Goal: Find specific page/section: Find specific page/section

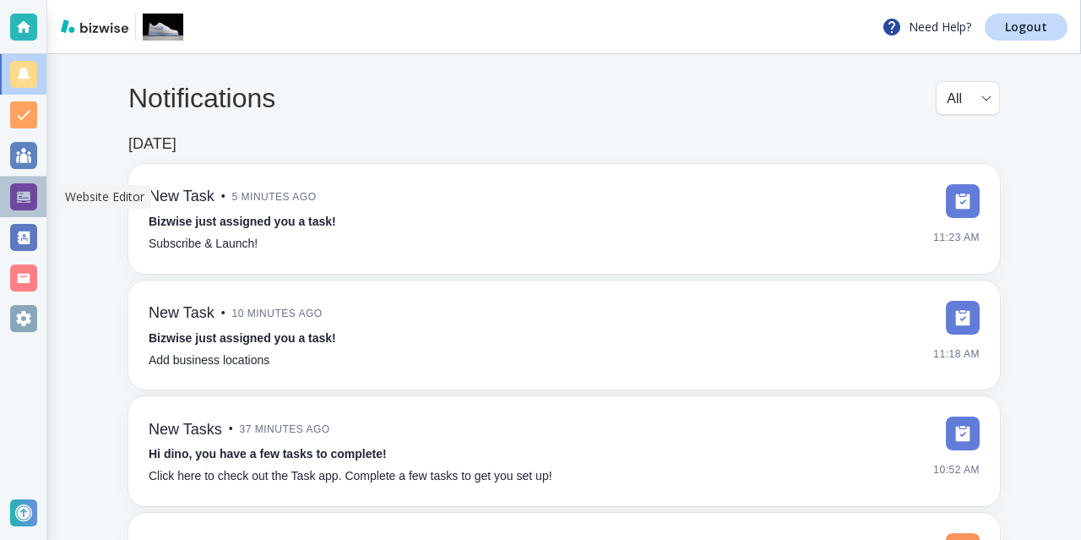
click at [20, 183] on div at bounding box center [23, 196] width 27 height 27
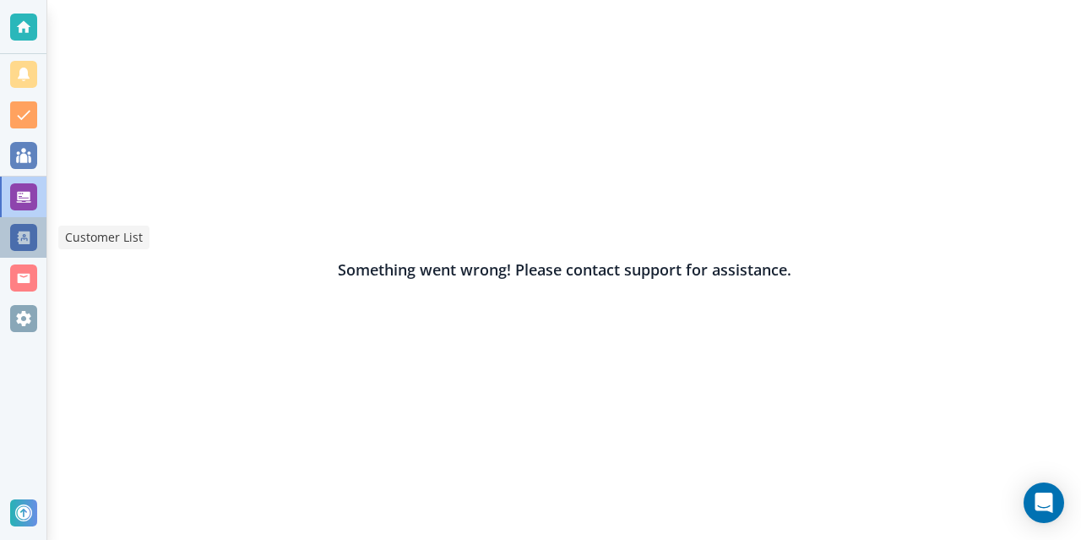
click at [32, 242] on div at bounding box center [23, 237] width 27 height 27
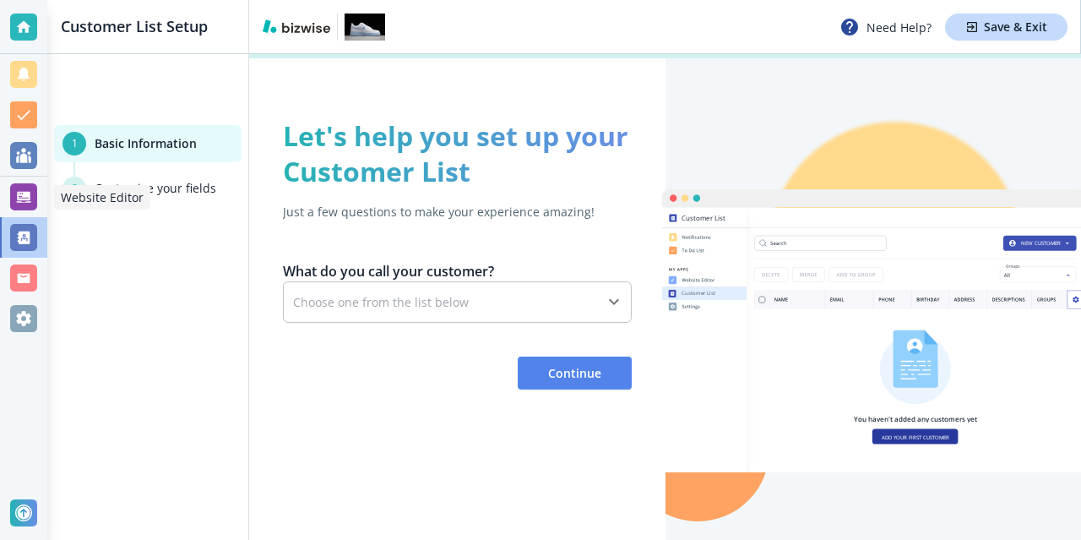
click at [19, 197] on div at bounding box center [23, 196] width 27 height 27
